Goal: Subscribe to service/newsletter

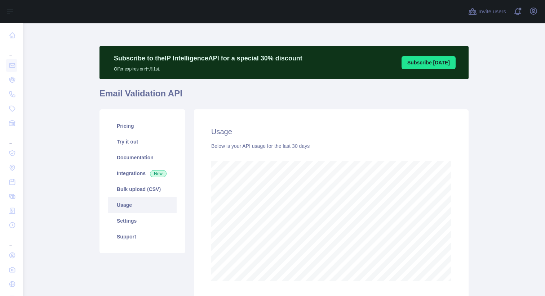
scroll to position [273, 516]
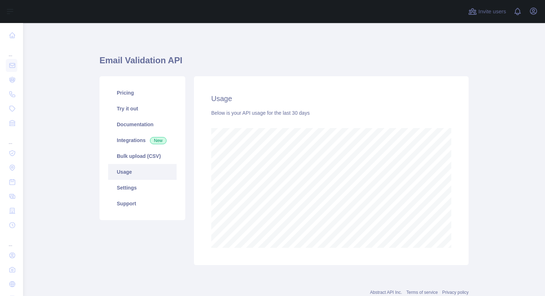
scroll to position [273, 516]
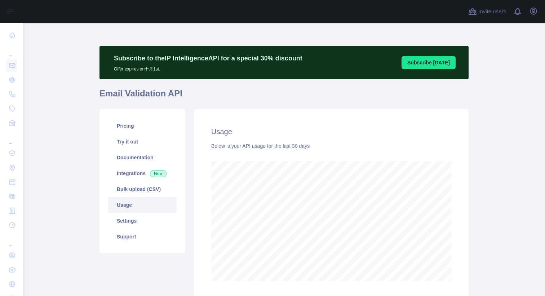
click at [488, 157] on main "Subscribe to the IP Intelligence API for a special 30 % discount Offer expires …" at bounding box center [284, 159] width 522 height 273
click at [56, 98] on main "Subscribe to the IP Intelligence API for a special 30 % discount Offer expires …" at bounding box center [284, 159] width 522 height 273
click at [52, 95] on main "Subscribe to the IP Intelligence API for a special 30 % discount Offer expires …" at bounding box center [284, 159] width 522 height 273
click at [252, 35] on div "Subscribe to the IP Intelligence API for a special 30 % discount Offer expires …" at bounding box center [283, 187] width 369 height 329
